Goal: Task Accomplishment & Management: Manage account settings

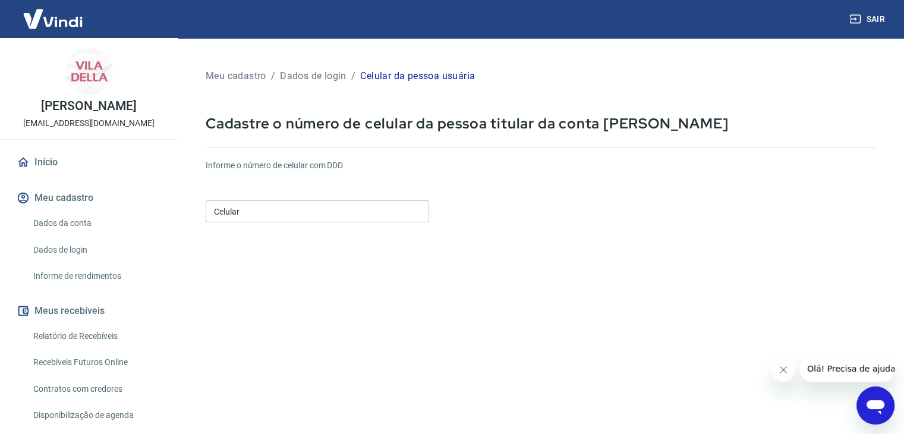
click at [269, 208] on input "Celular" at bounding box center [317, 211] width 223 height 22
type input "(47) 98906-3756"
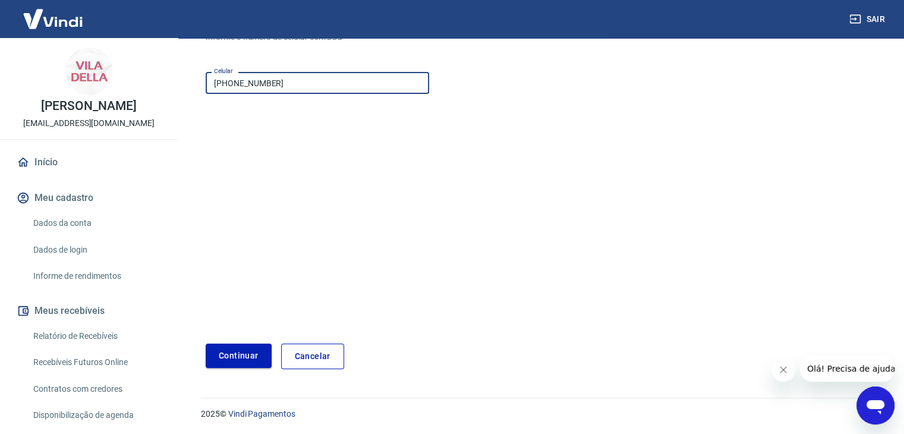
click at [257, 356] on button "Continuar" at bounding box center [239, 355] width 66 height 24
